Goal: Check status

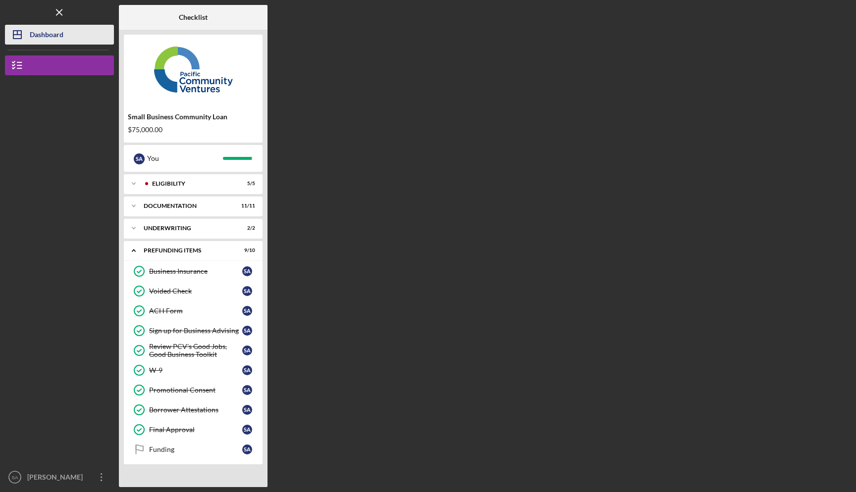
click at [30, 41] on div "Dashboard" at bounding box center [47, 36] width 34 height 22
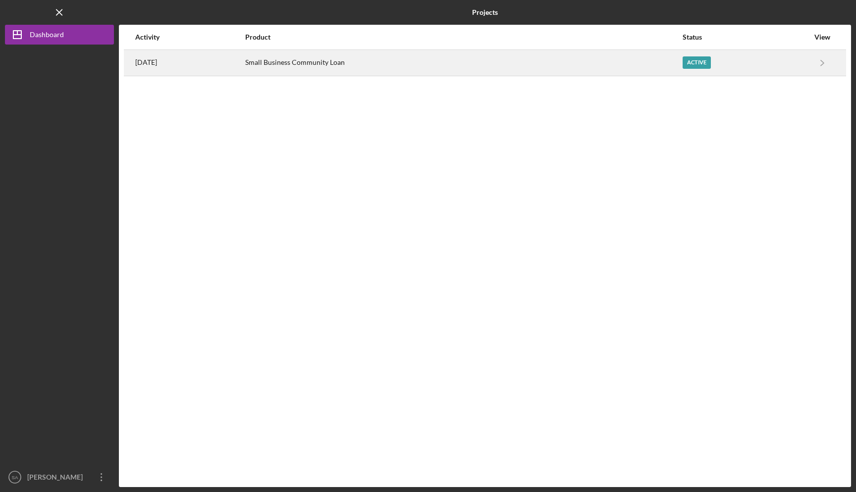
click at [244, 69] on div "[DATE]" at bounding box center [189, 63] width 109 height 25
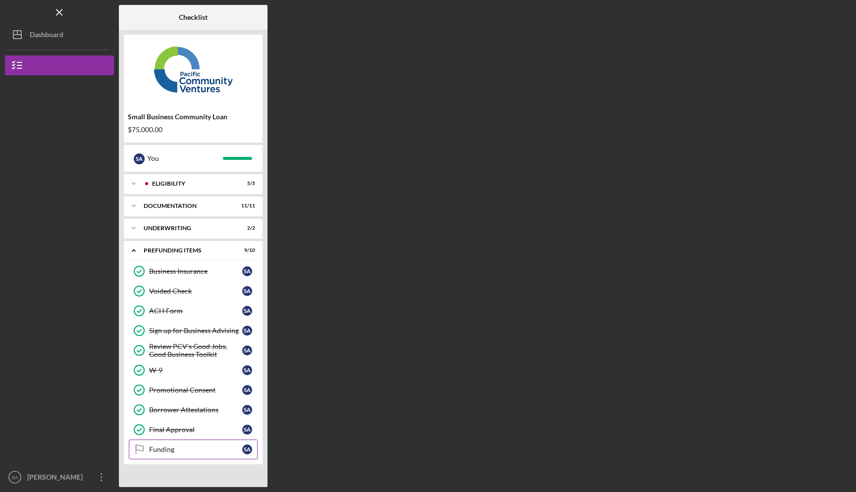
click at [174, 451] on div "Funding" at bounding box center [195, 450] width 93 height 8
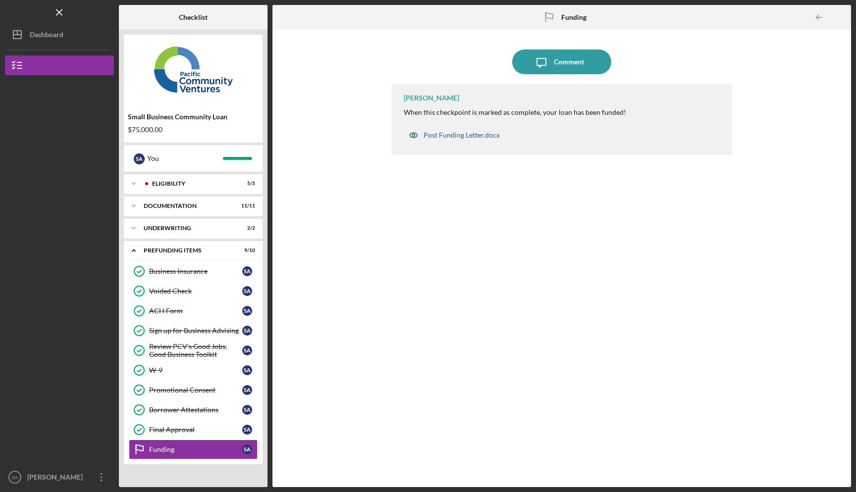
click at [480, 139] on div "Post Funding Letter.docx" at bounding box center [454, 135] width 101 height 20
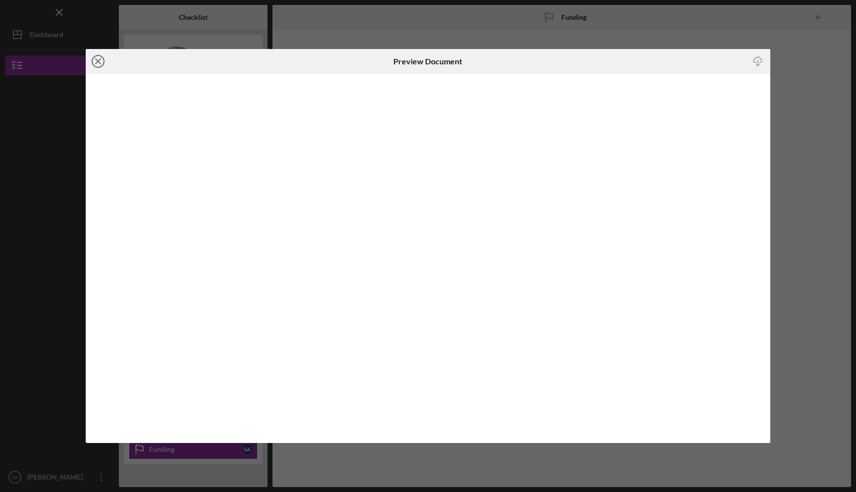
click at [100, 63] on line at bounding box center [98, 61] width 5 height 5
